Goal: Transaction & Acquisition: Purchase product/service

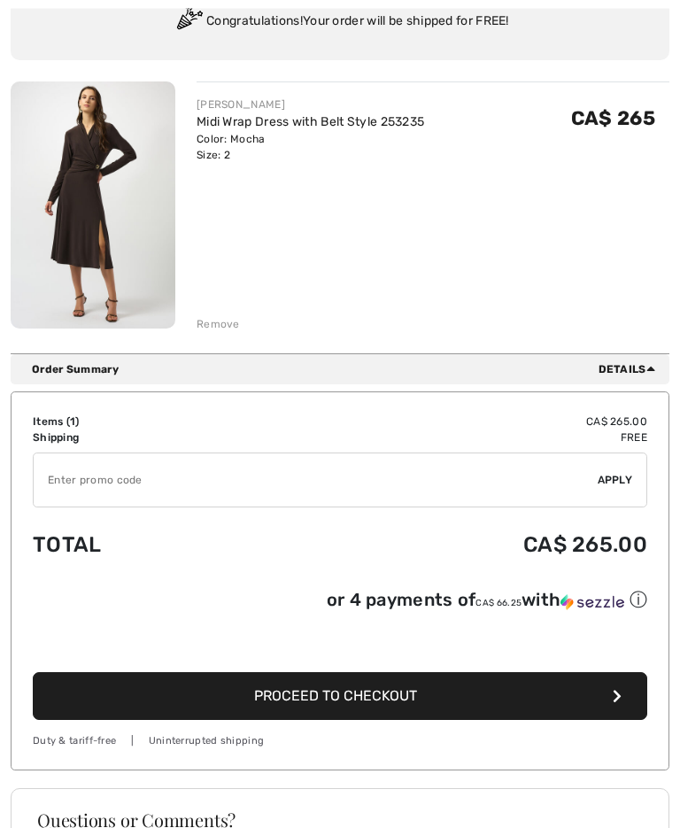
scroll to position [181, 0]
click at [574, 697] on button "Proceed to Checkout" at bounding box center [340, 696] width 615 height 48
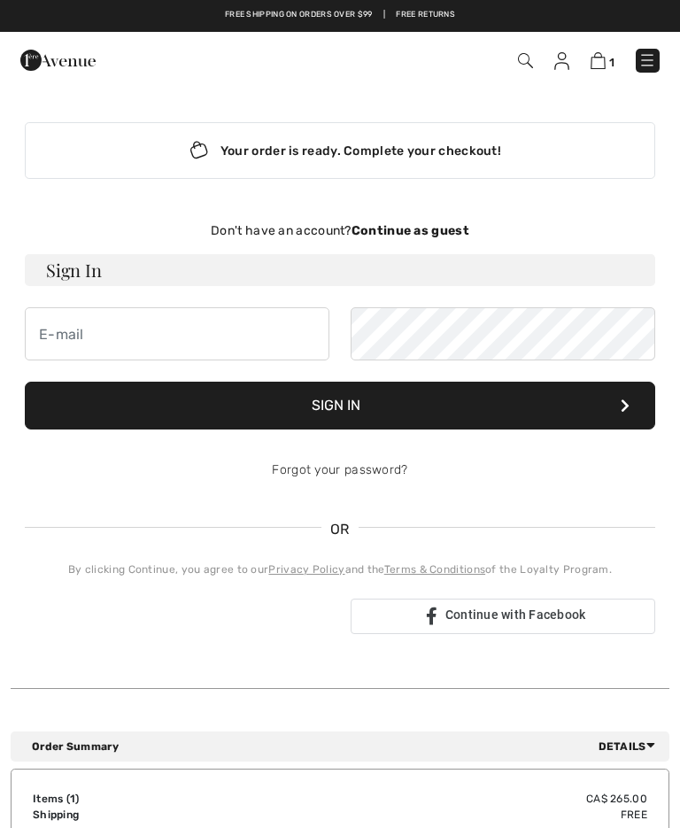
click at [481, 232] on div "Don't have an account? Continue as guest" at bounding box center [340, 230] width 631 height 19
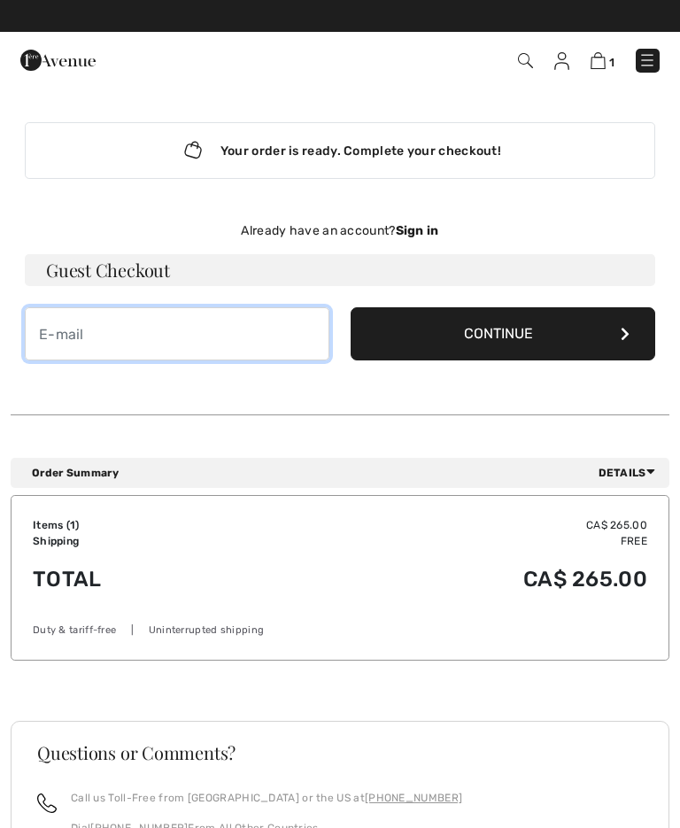
click at [77, 340] on input "email" at bounding box center [177, 333] width 305 height 53
type input "[EMAIL_ADDRESS][DOMAIN_NAME]"
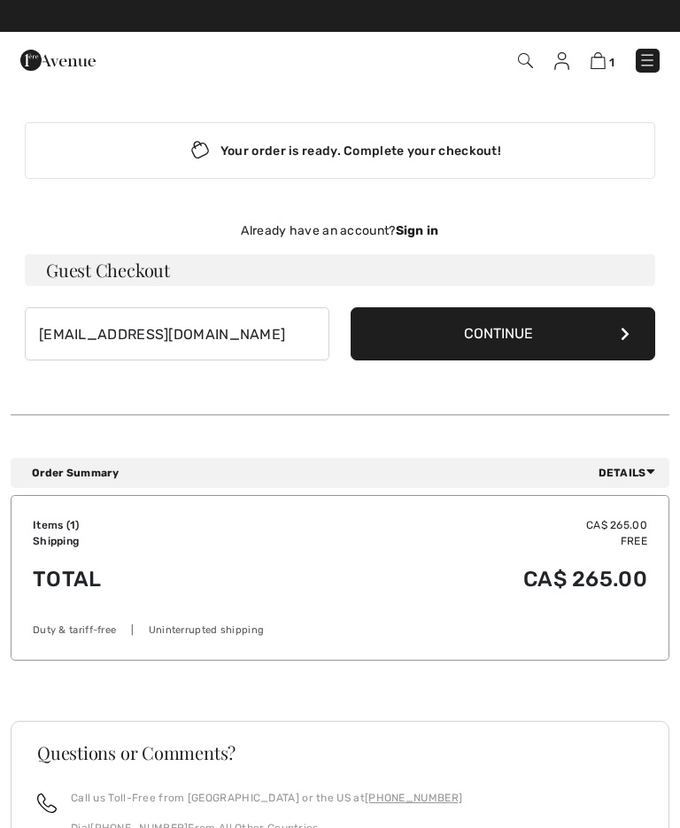
click at [532, 342] on button "Continue" at bounding box center [503, 333] width 305 height 53
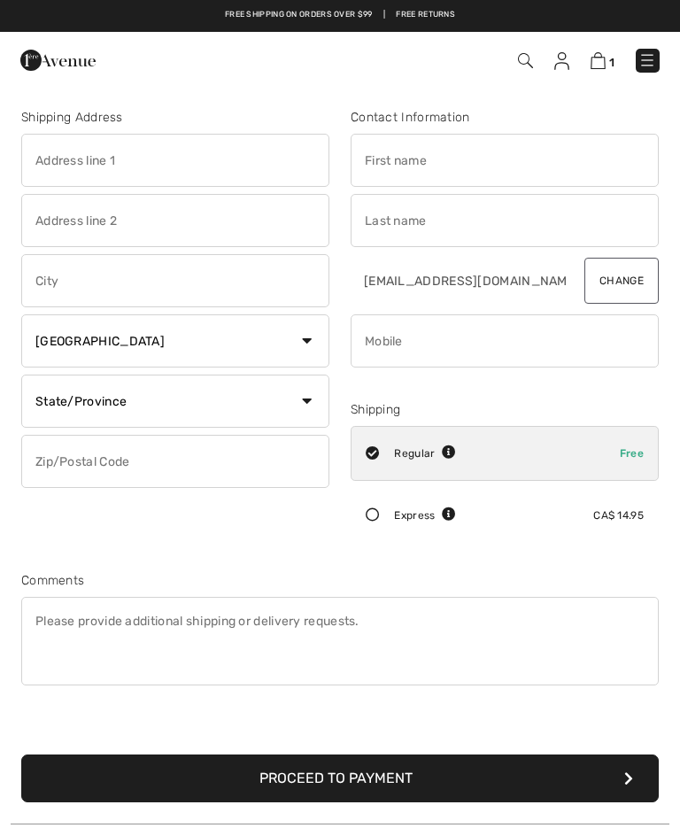
click at [415, 140] on input "text" at bounding box center [505, 160] width 308 height 53
type input "Susan"
click at [418, 224] on input "text" at bounding box center [505, 220] width 308 height 53
type input "[PERSON_NAME]"
click at [101, 154] on input "text" at bounding box center [175, 160] width 308 height 53
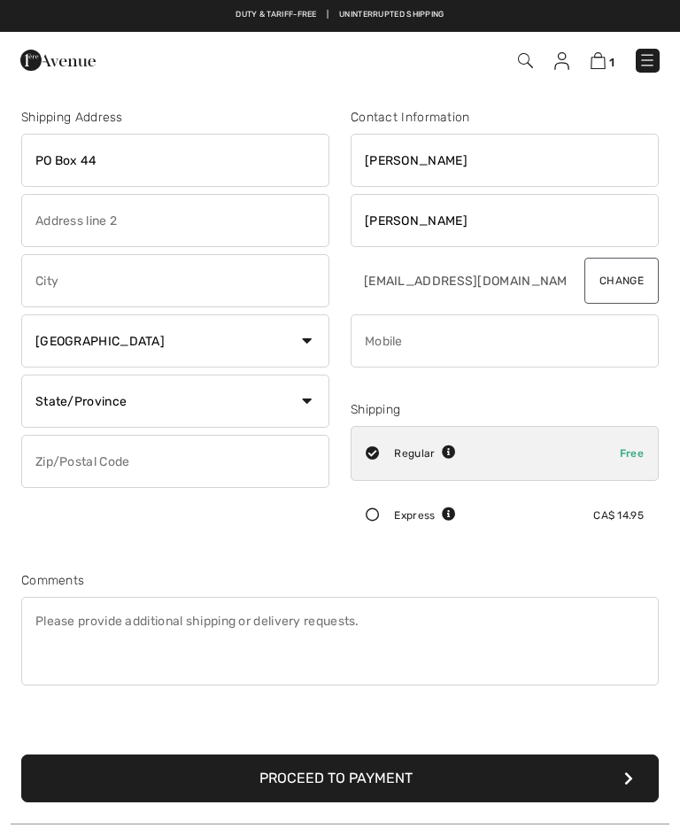
type input "PO Box 44"
click at [84, 281] on input "text" at bounding box center [175, 280] width 308 height 53
type input "Blind Bay"
click at [311, 408] on select "State/Province Alberta British Columbia Manitoba New Brunswick Newfoundland and…" at bounding box center [175, 401] width 308 height 53
select select "BC"
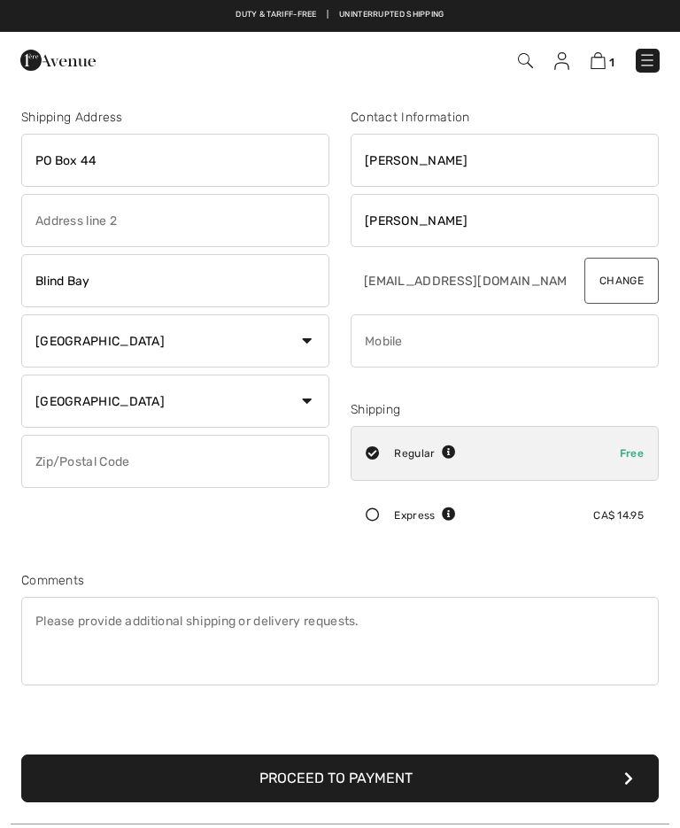
click at [98, 467] on input "text" at bounding box center [175, 461] width 308 height 53
type input "V0E1H0"
click at [387, 342] on input "phone" at bounding box center [505, 341] width 308 height 53
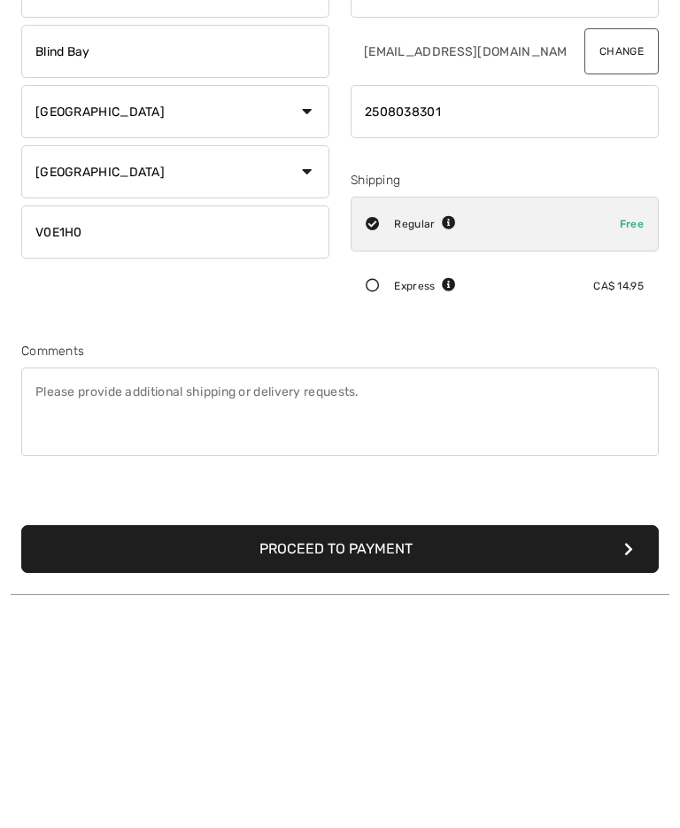
type input "2508038301"
click at [503, 755] on button "Proceed to Payment" at bounding box center [340, 779] width 638 height 48
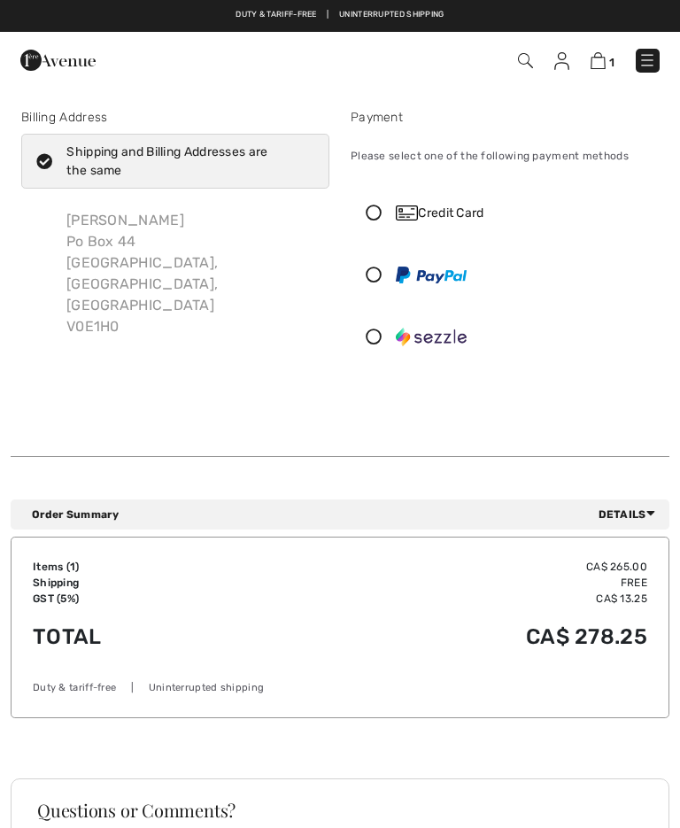
checkbox input "true"
click at [376, 209] on icon at bounding box center [374, 213] width 44 height 16
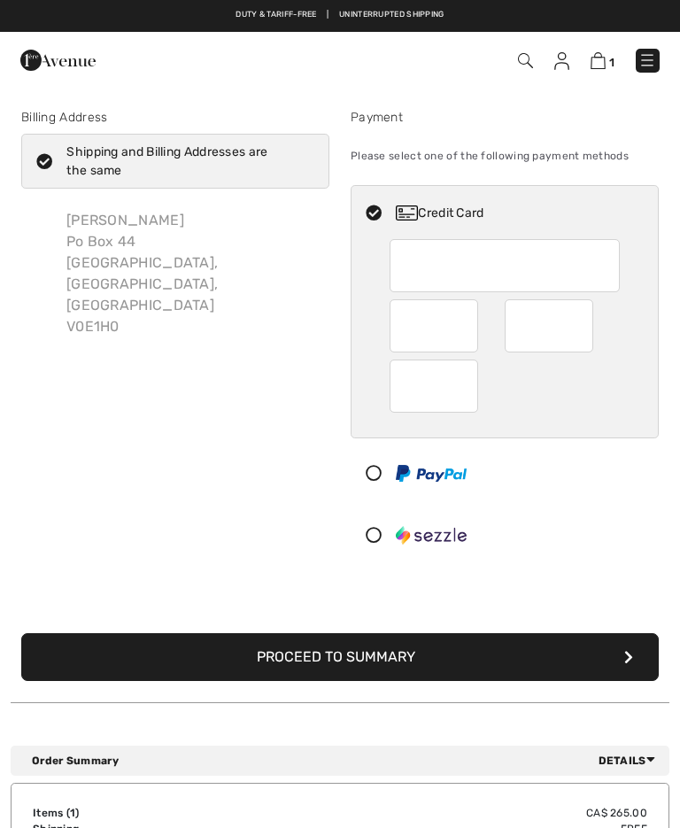
click at [534, 654] on button "Proceed to Summary" at bounding box center [340, 657] width 638 height 48
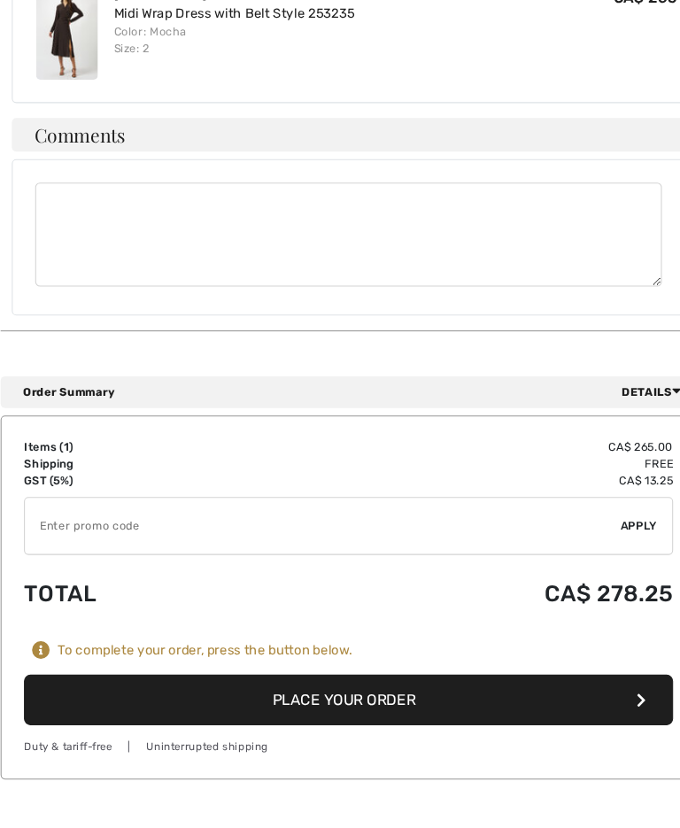
scroll to position [1093, 0]
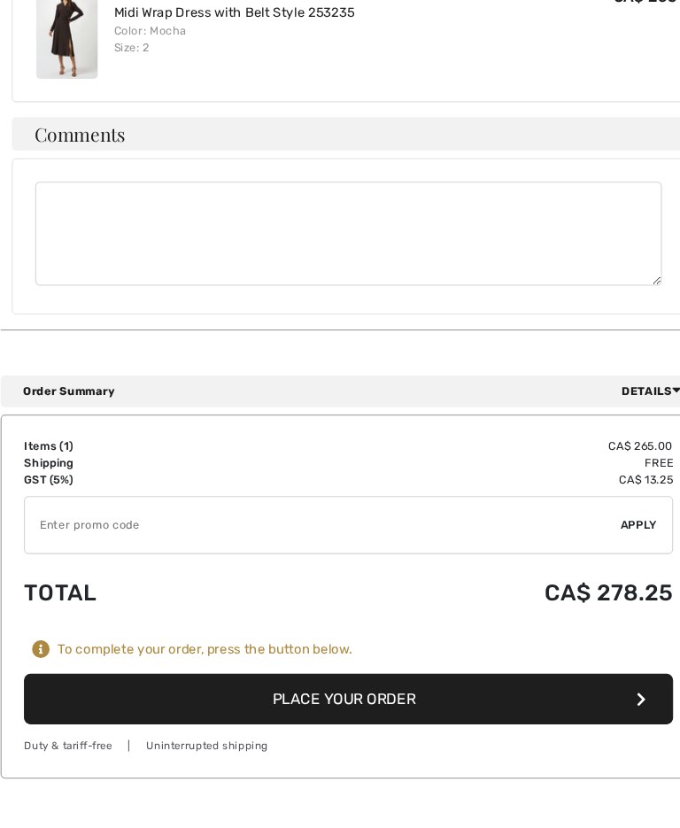
click at [441, 649] on button "Place Your Order" at bounding box center [340, 673] width 615 height 48
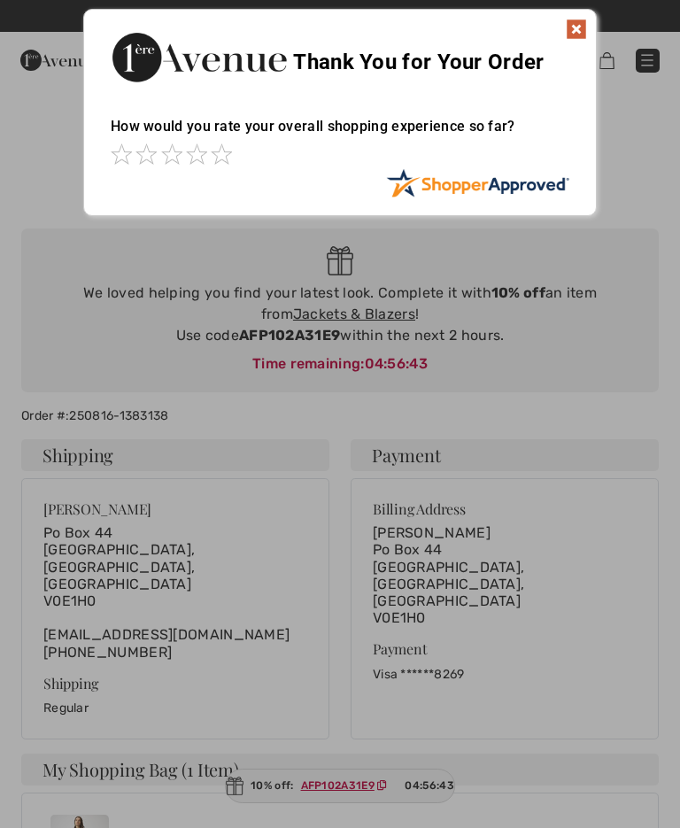
click at [577, 37] on img at bounding box center [576, 29] width 21 height 21
